Goal: Find specific page/section: Find specific page/section

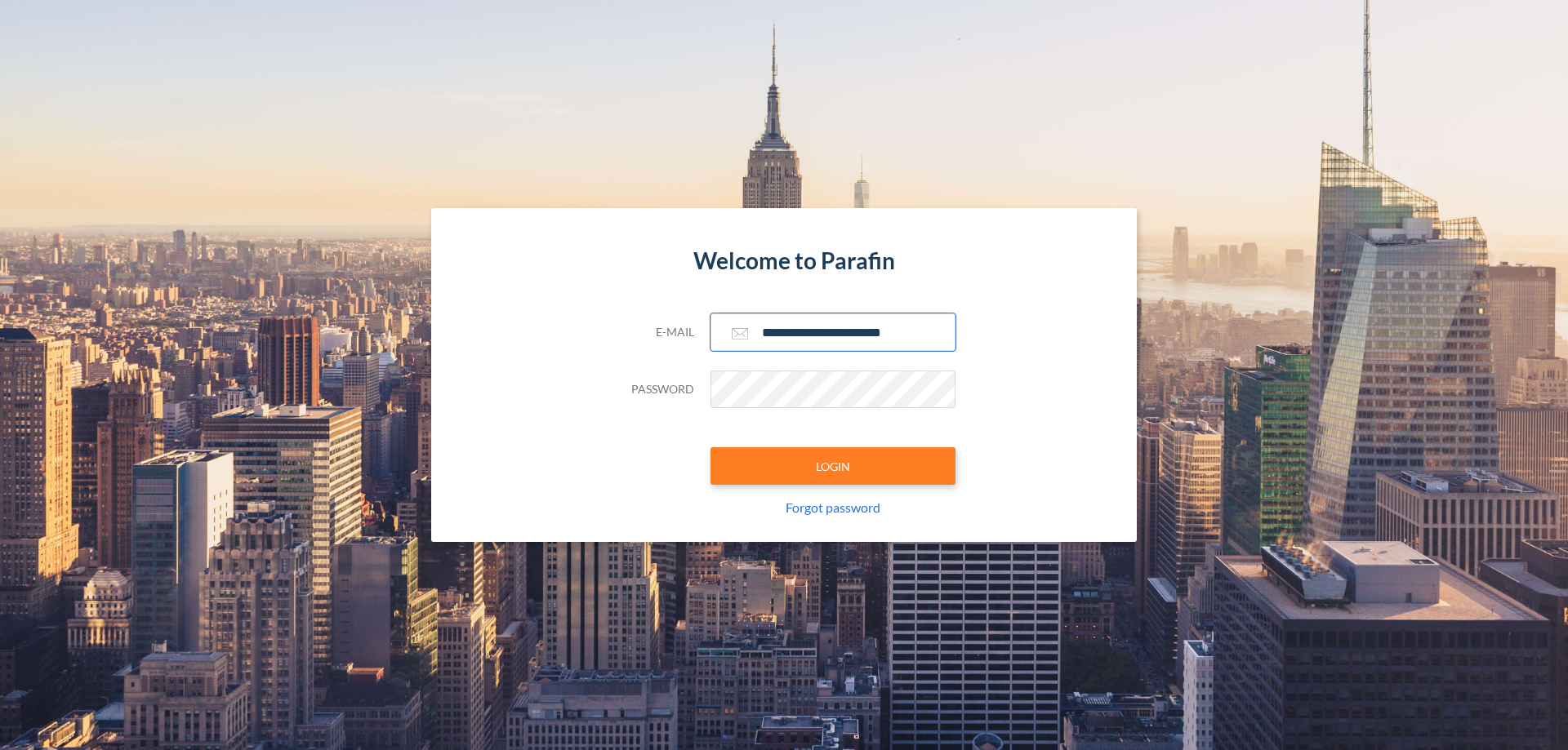
type input "**********"
click at [833, 466] on button "LOGIN" at bounding box center [832, 465] width 245 height 38
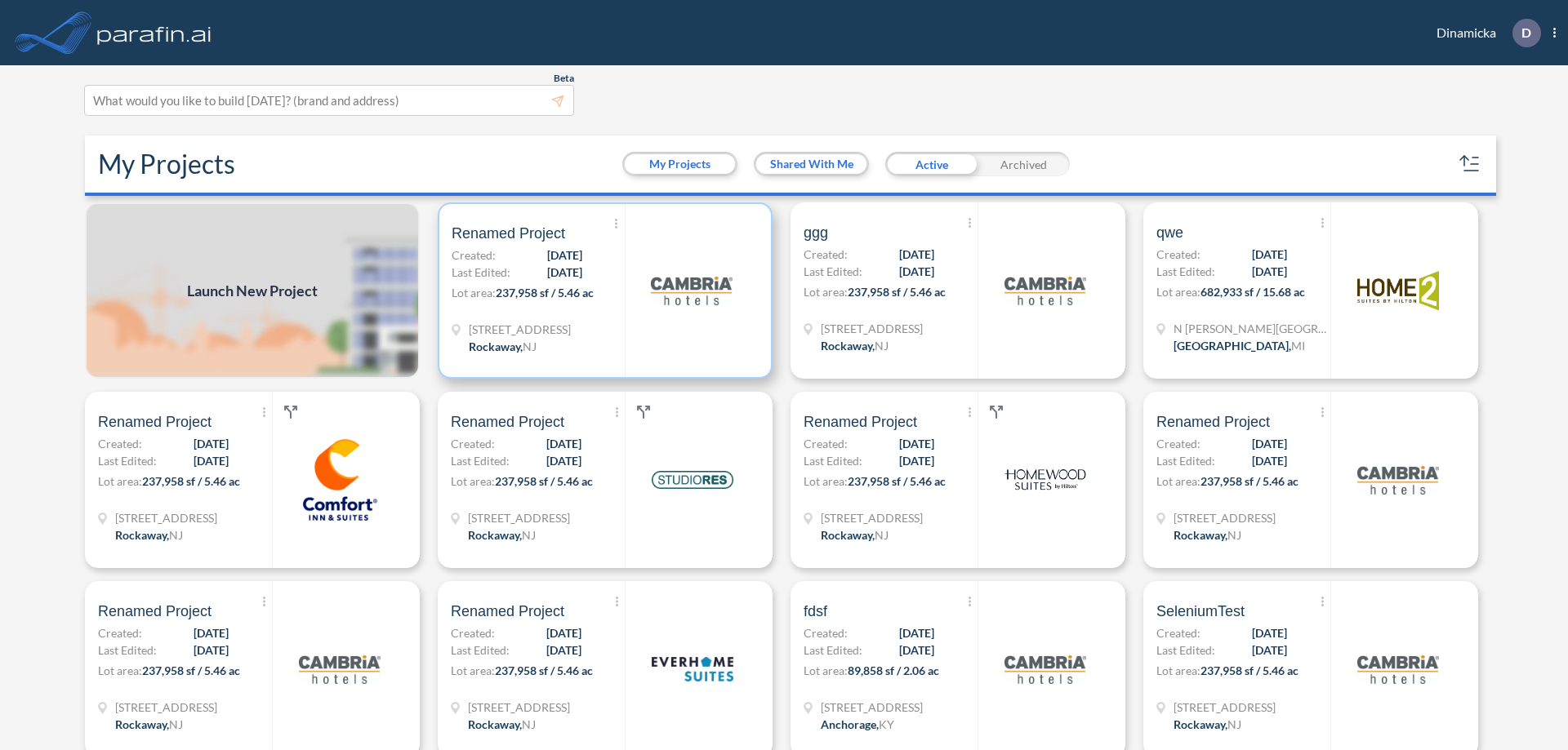
scroll to position [4, 0]
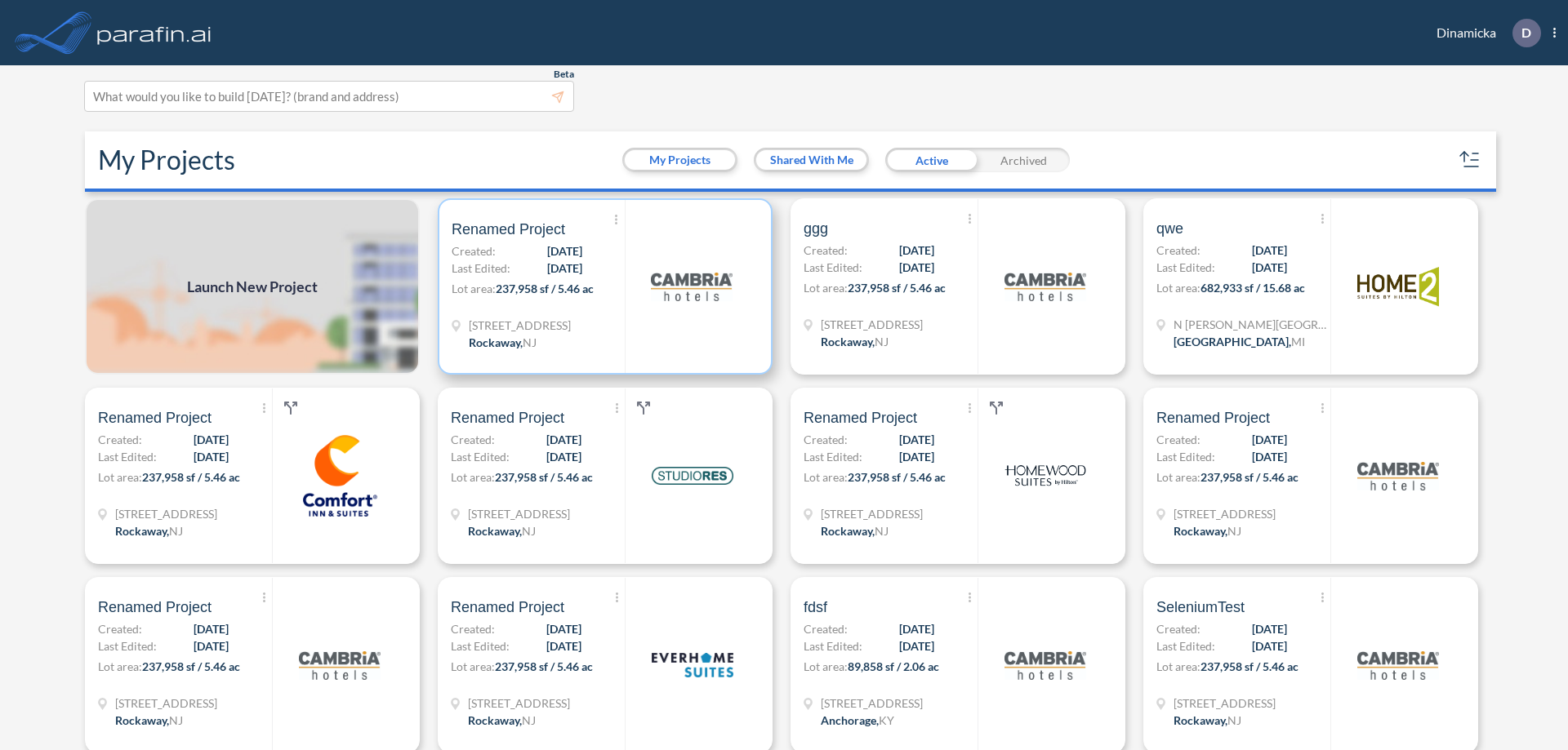
click at [602, 286] on p "Lot area: 237,958 sf / 5.46 ac" at bounding box center [538, 291] width 173 height 24
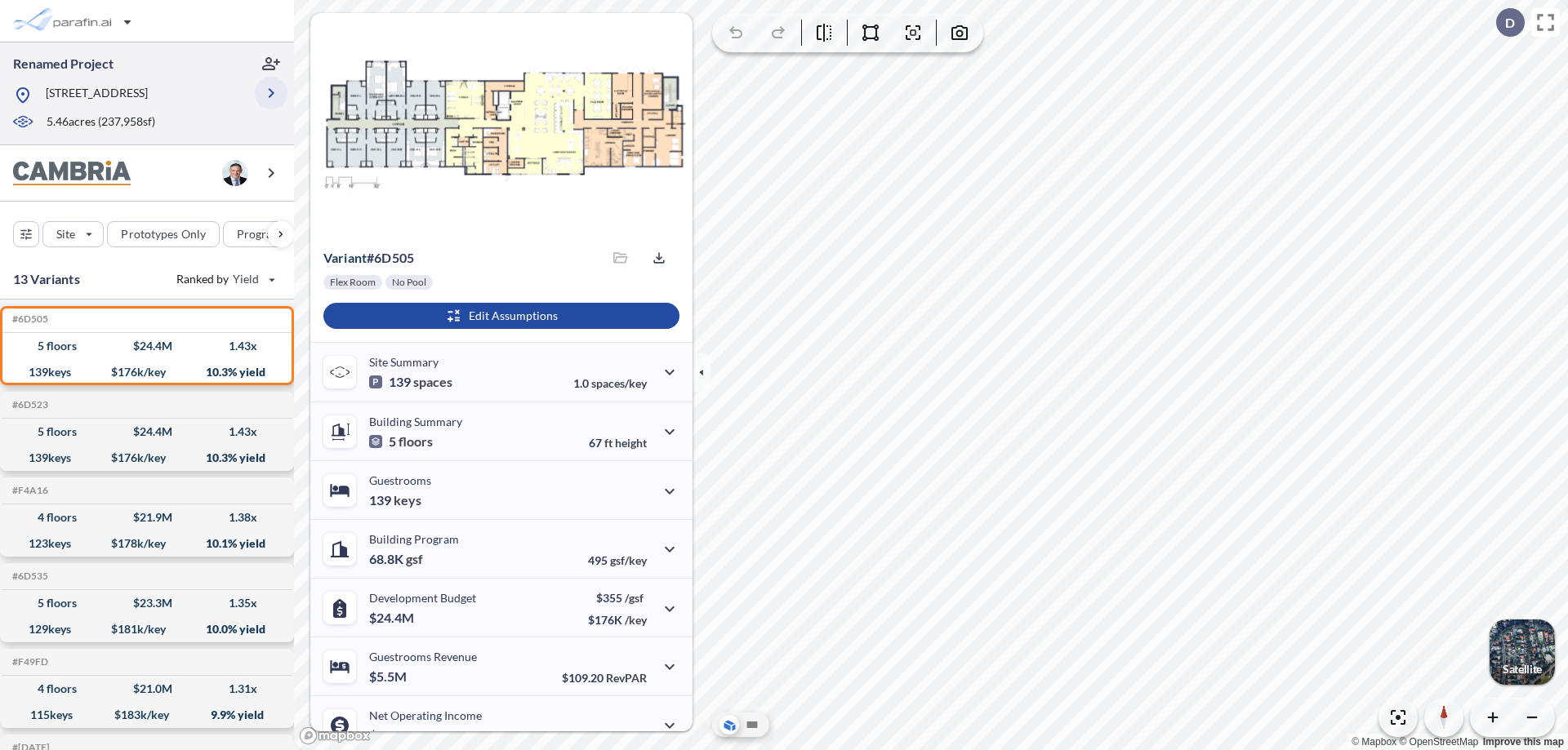
click at [271, 93] on icon "button" at bounding box center [271, 92] width 19 height 19
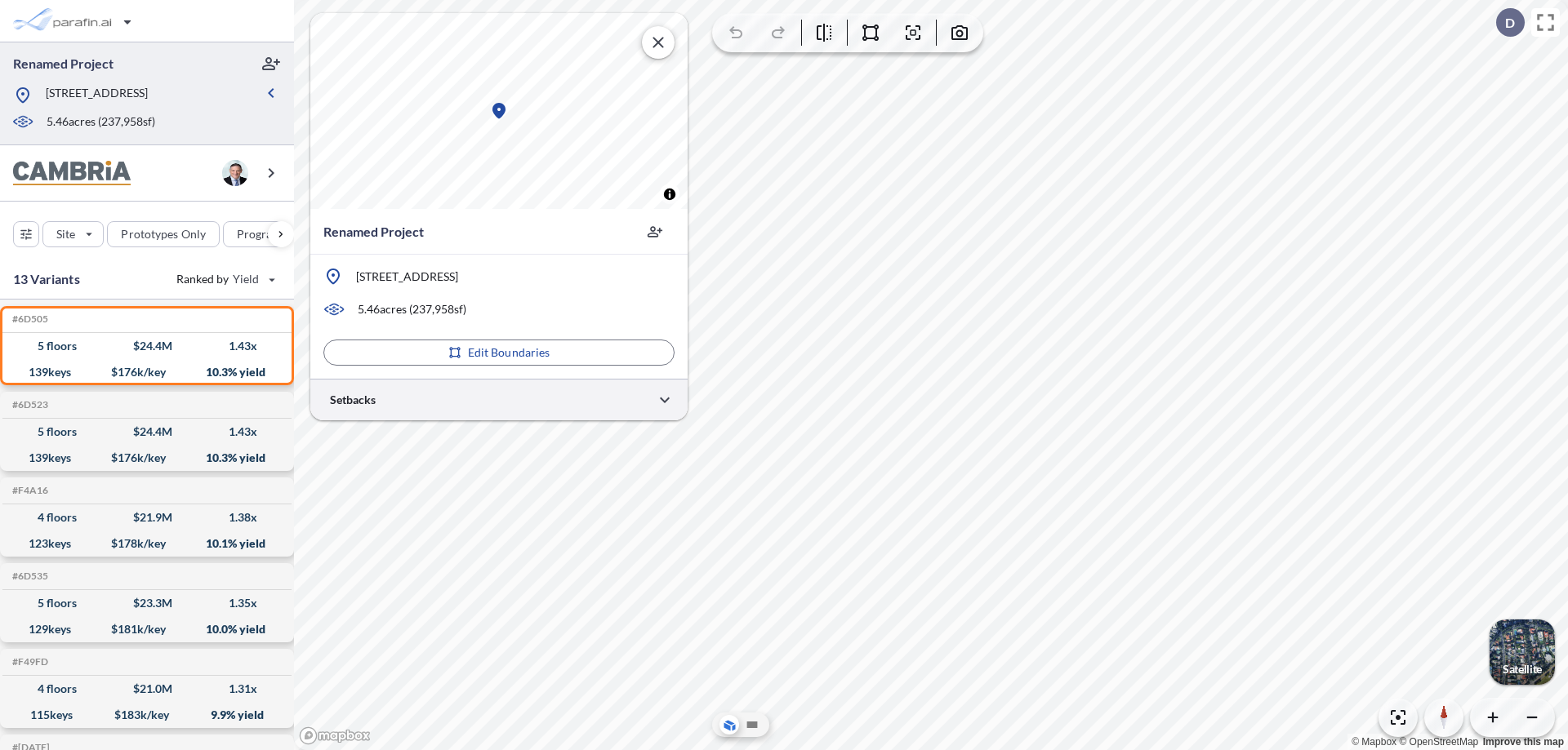
click at [499, 399] on div at bounding box center [498, 400] width 377 height 42
